Goal: Find specific page/section: Find specific page/section

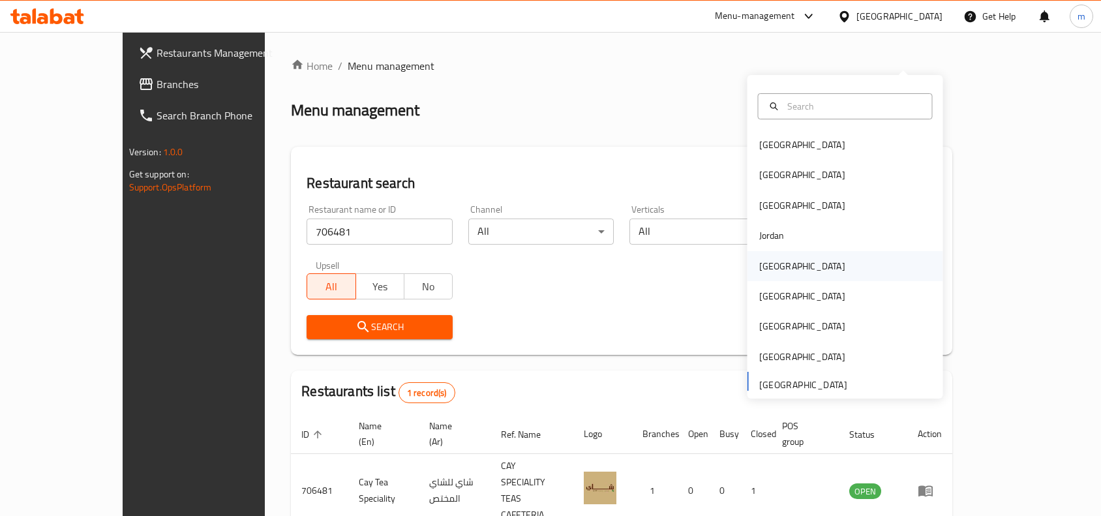
scroll to position [40, 0]
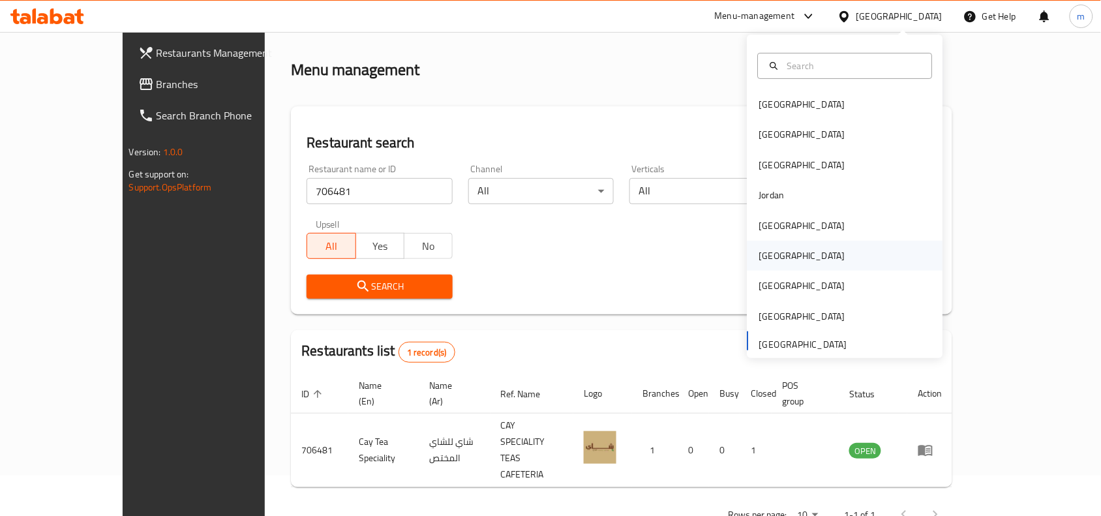
click at [759, 255] on div "[GEOGRAPHIC_DATA]" at bounding box center [802, 255] width 86 height 14
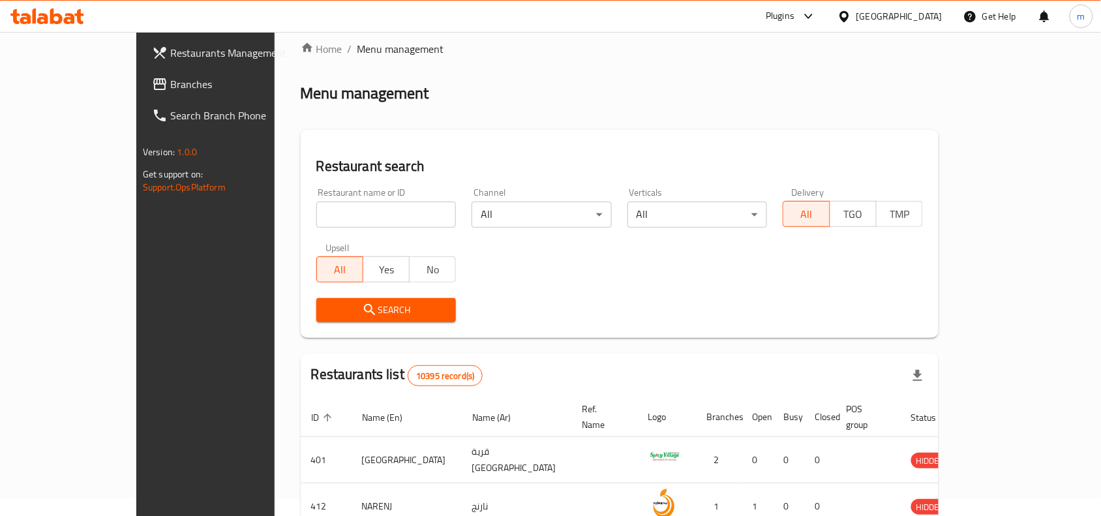
scroll to position [40, 0]
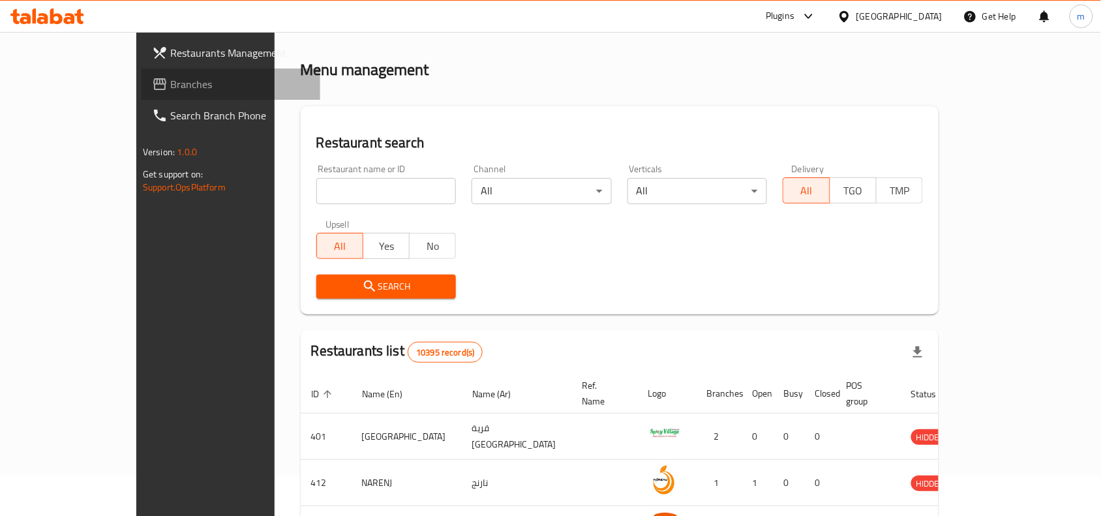
click at [170, 83] on span "Branches" at bounding box center [240, 84] width 140 height 16
